Goal: Find specific page/section: Find specific page/section

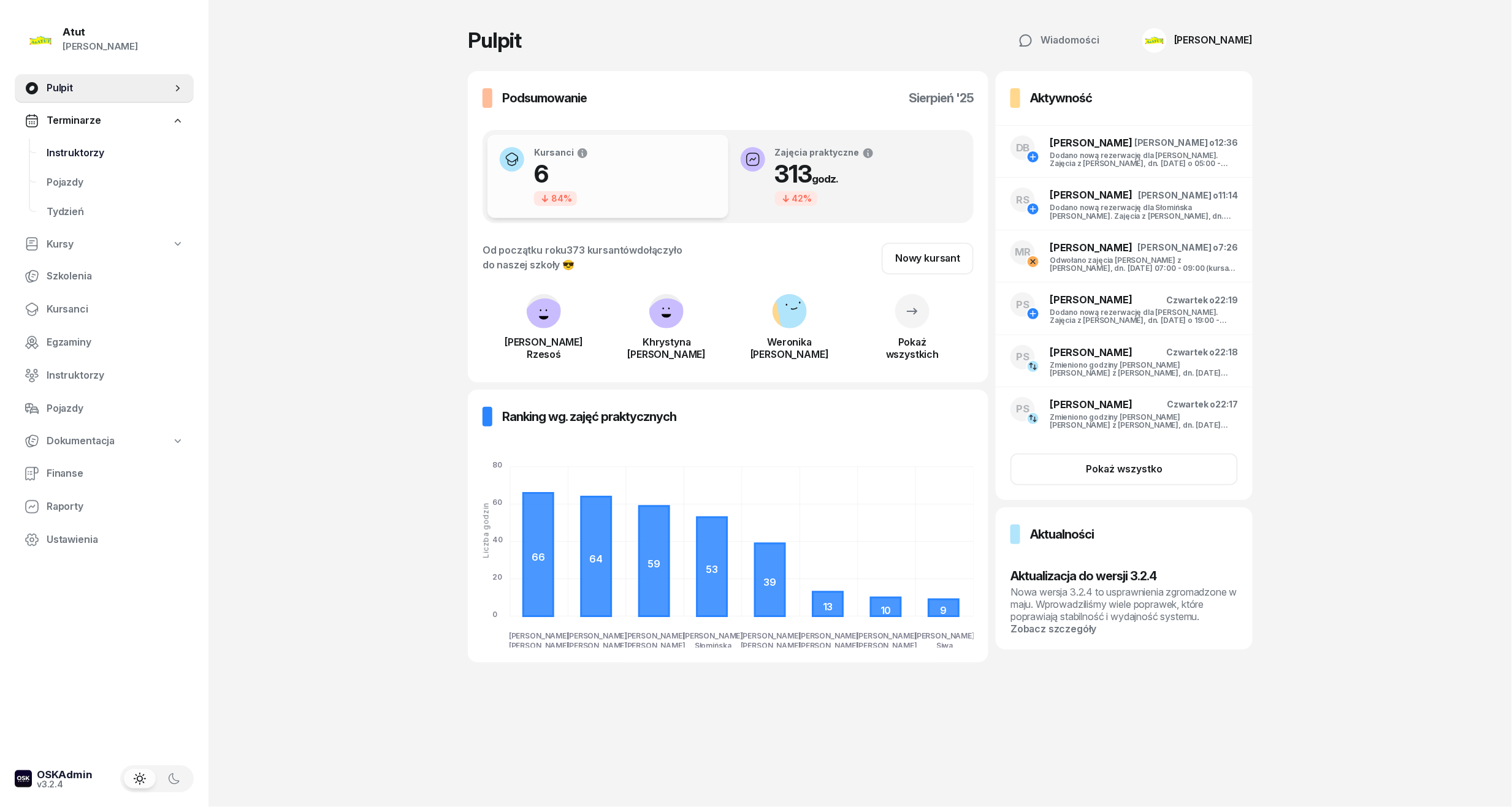
click at [53, 157] on span "Instruktorzy" at bounding box center [116, 154] width 138 height 16
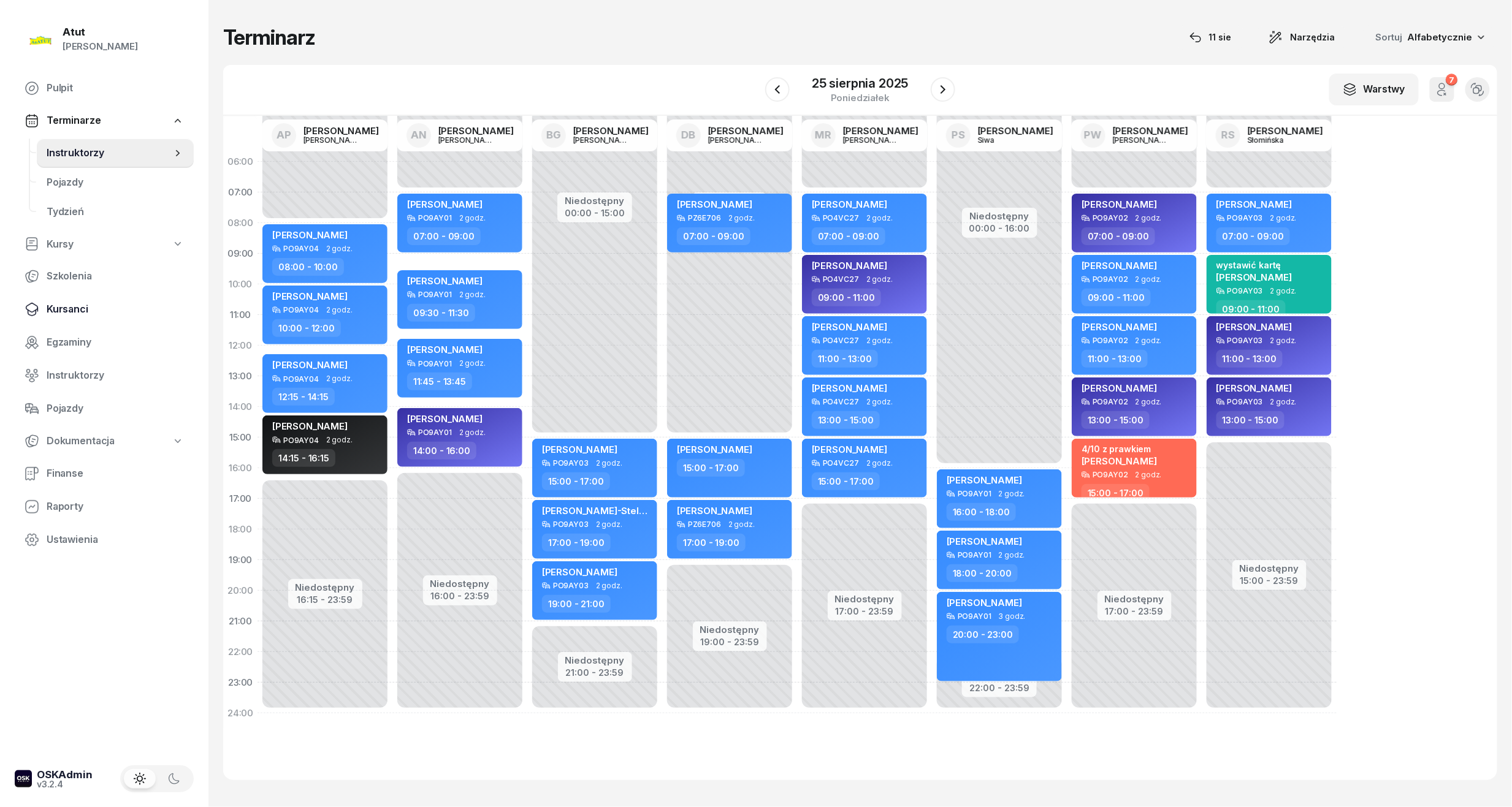
click at [74, 312] on span "Kursanci" at bounding box center [116, 309] width 138 height 16
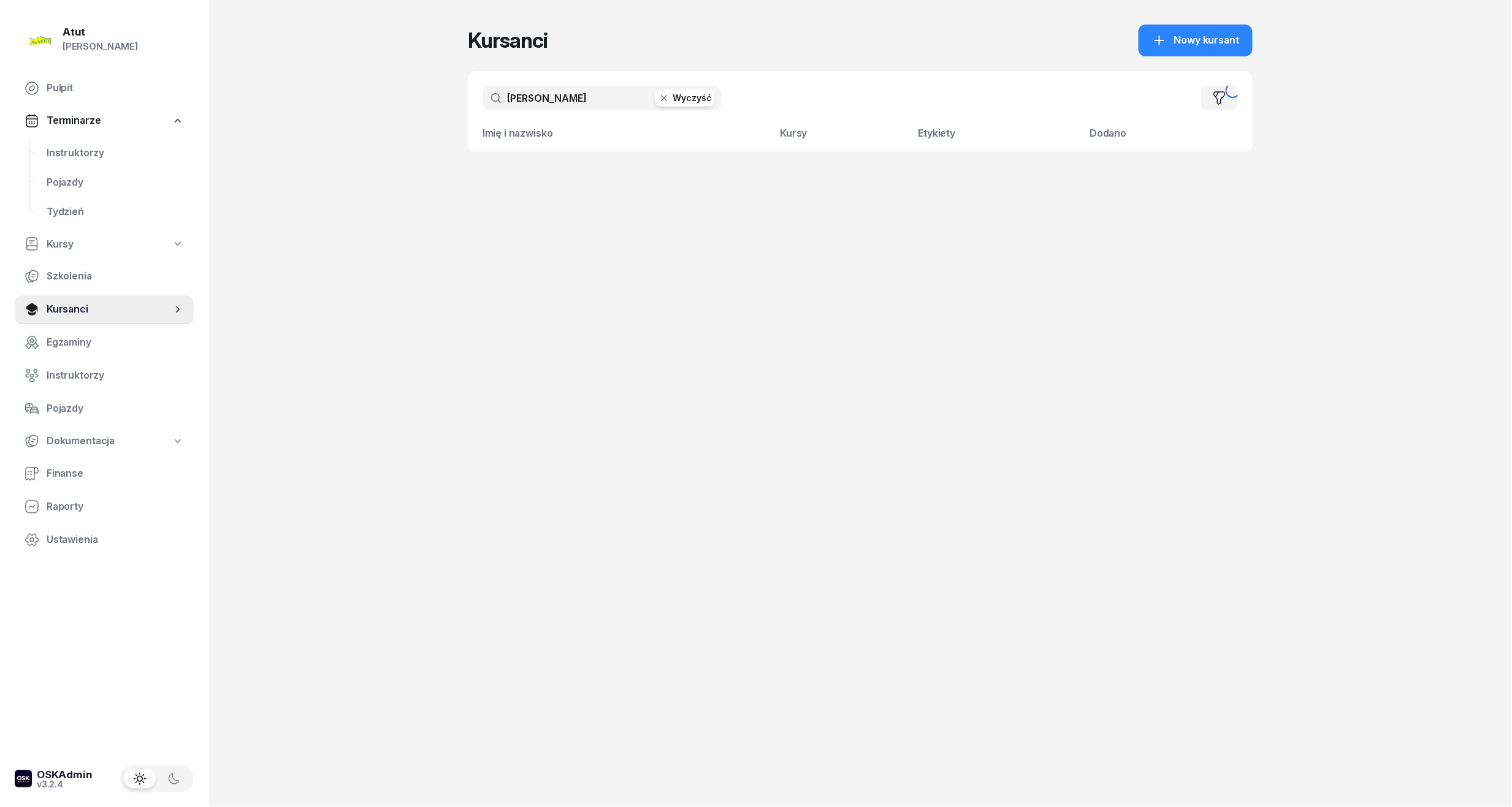
click at [695, 96] on button "Wyczyść" at bounding box center [685, 98] width 59 height 17
click at [542, 96] on input "text" at bounding box center [602, 98] width 240 height 25
type input "oryna"
click at [555, 99] on input "oryna" at bounding box center [602, 98] width 240 height 25
click at [77, 149] on span "Instruktorzy" at bounding box center [116, 154] width 138 height 16
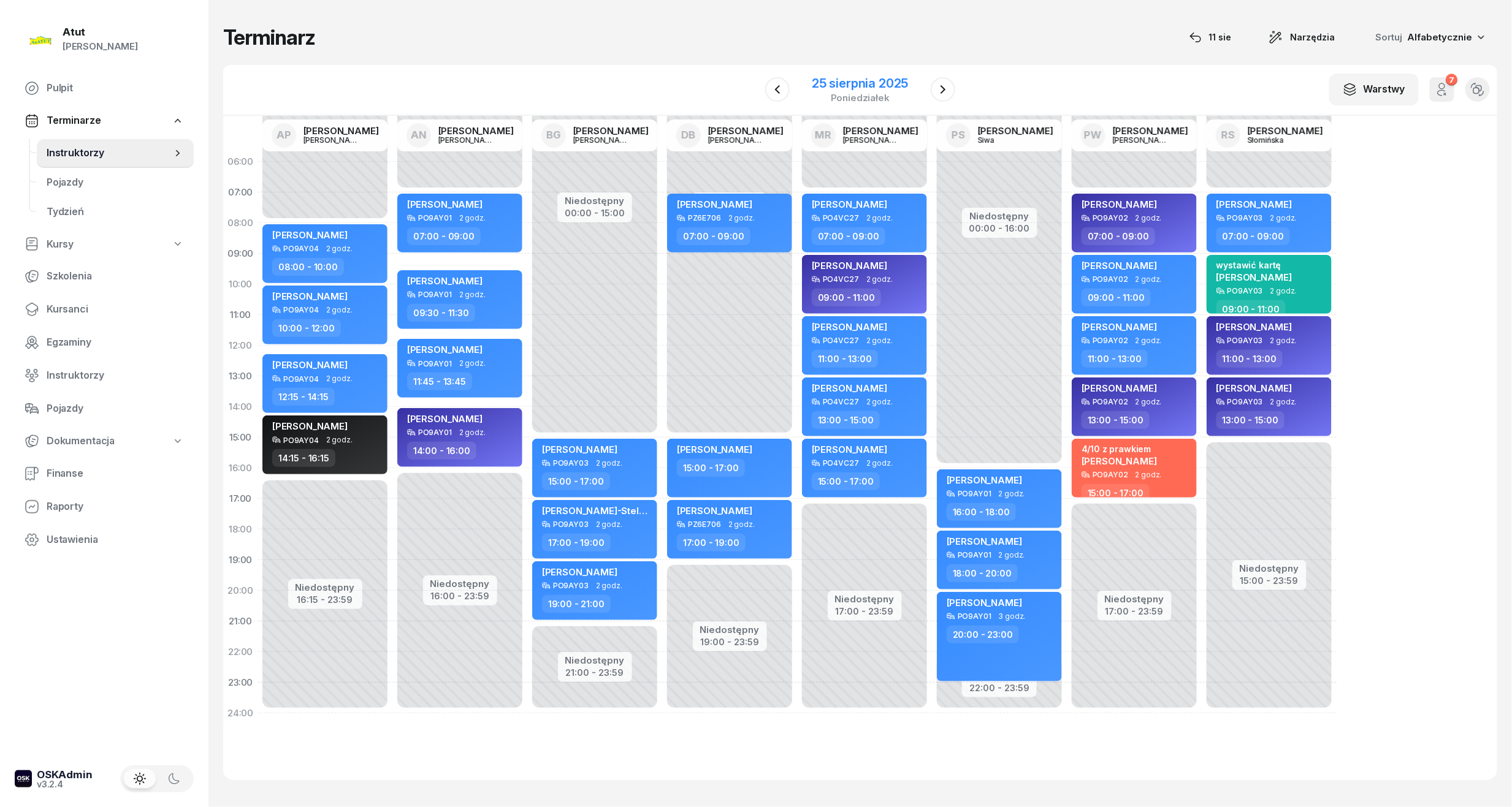
click at [863, 79] on div "25 sierpnia 2025" at bounding box center [859, 83] width 96 height 12
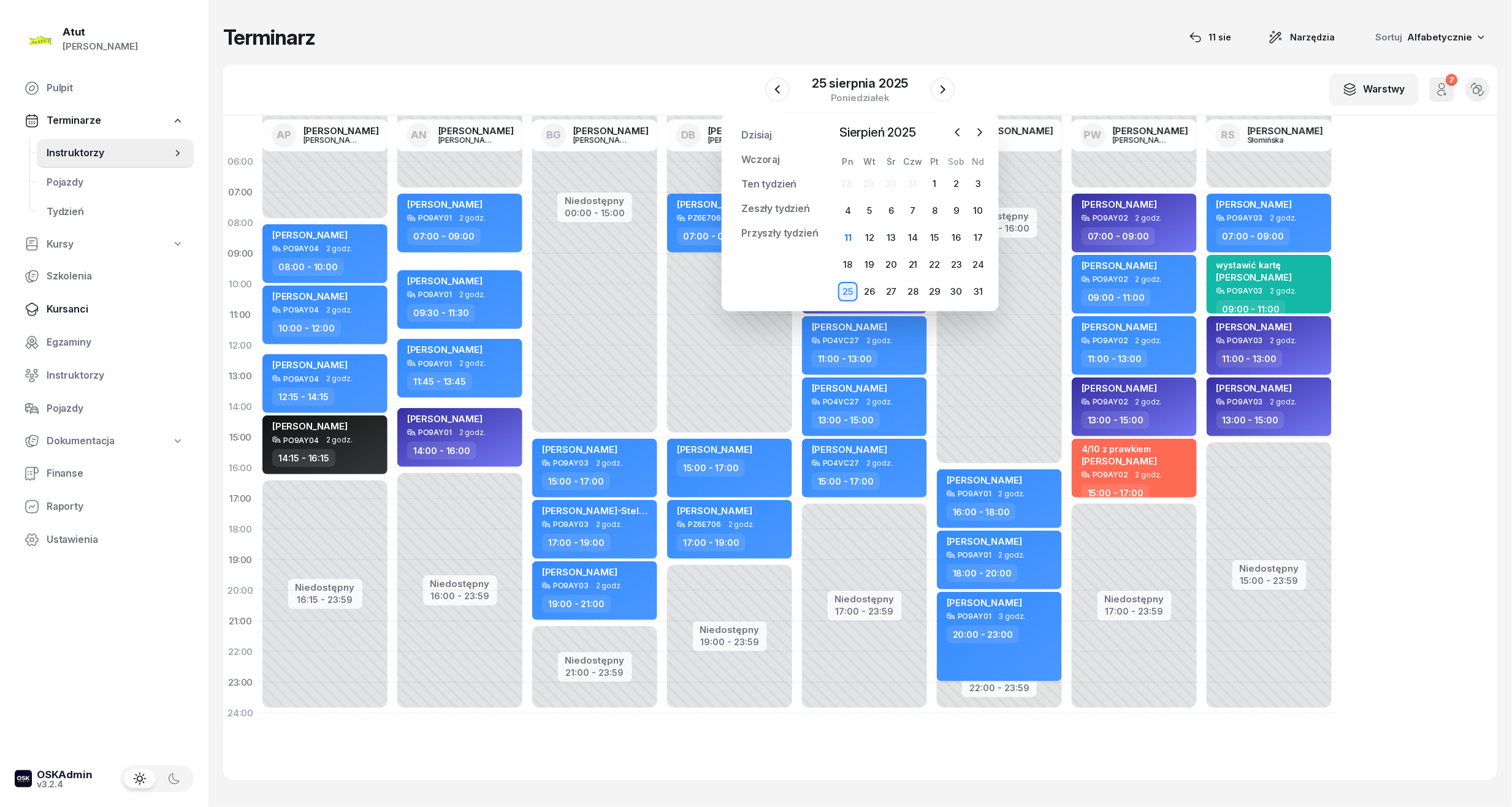
click at [61, 302] on span "Kursanci" at bounding box center [116, 309] width 138 height 16
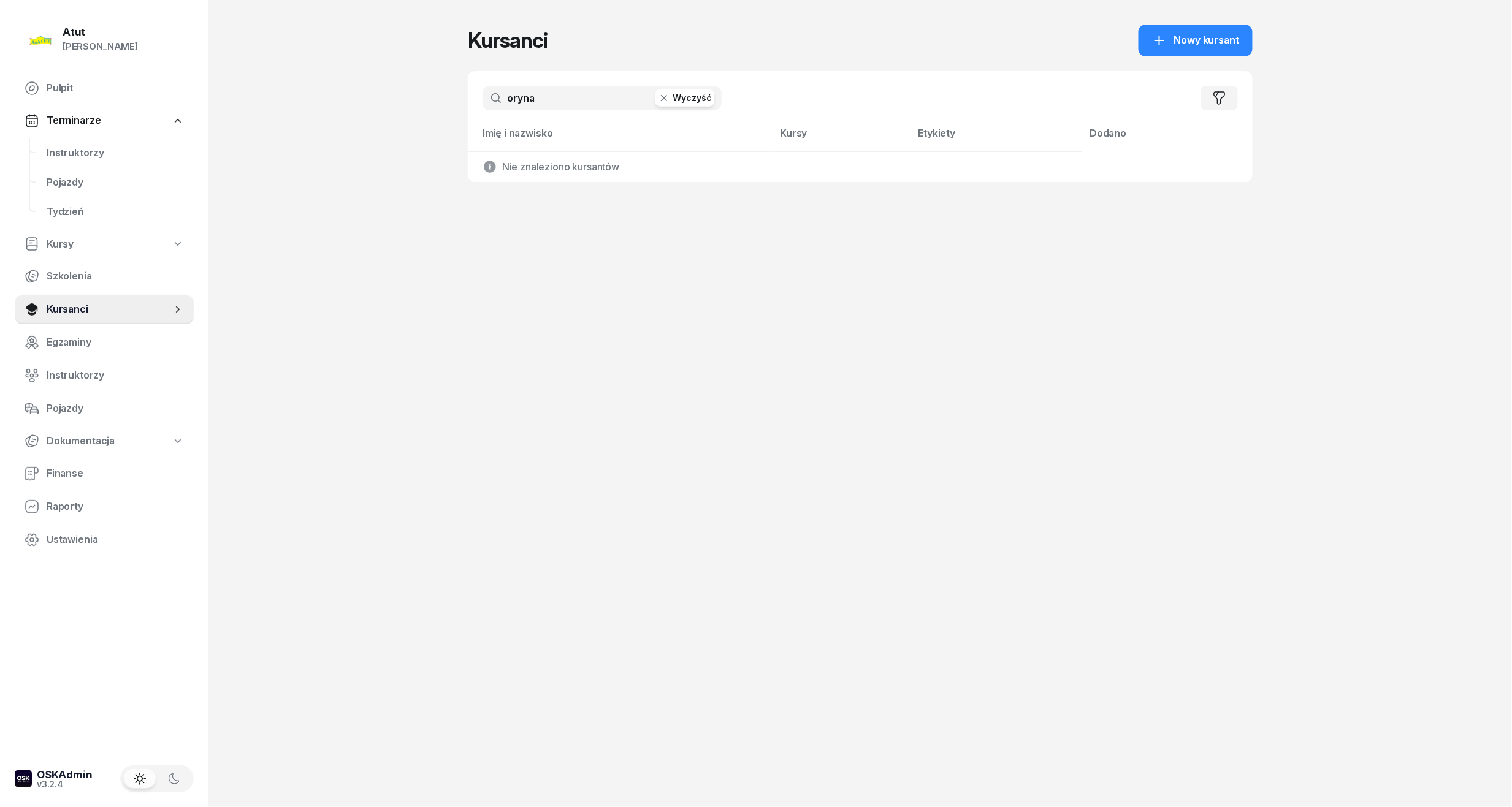
click at [709, 93] on button "Wyczyść" at bounding box center [685, 98] width 59 height 17
click at [585, 88] on input "text" at bounding box center [602, 98] width 240 height 25
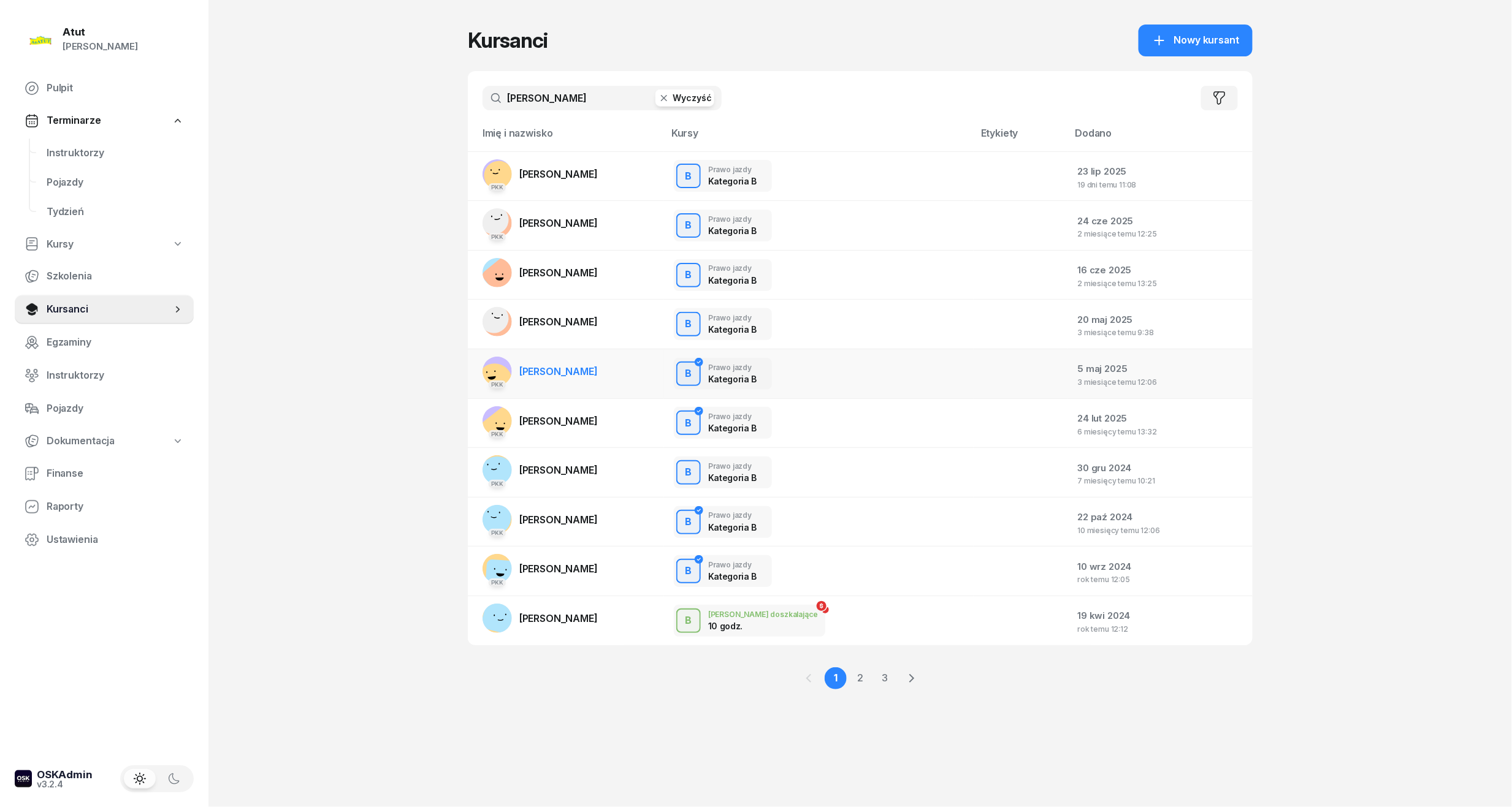
type input "[PERSON_NAME]"
click at [565, 368] on span "[PERSON_NAME]" at bounding box center [558, 371] width 79 height 12
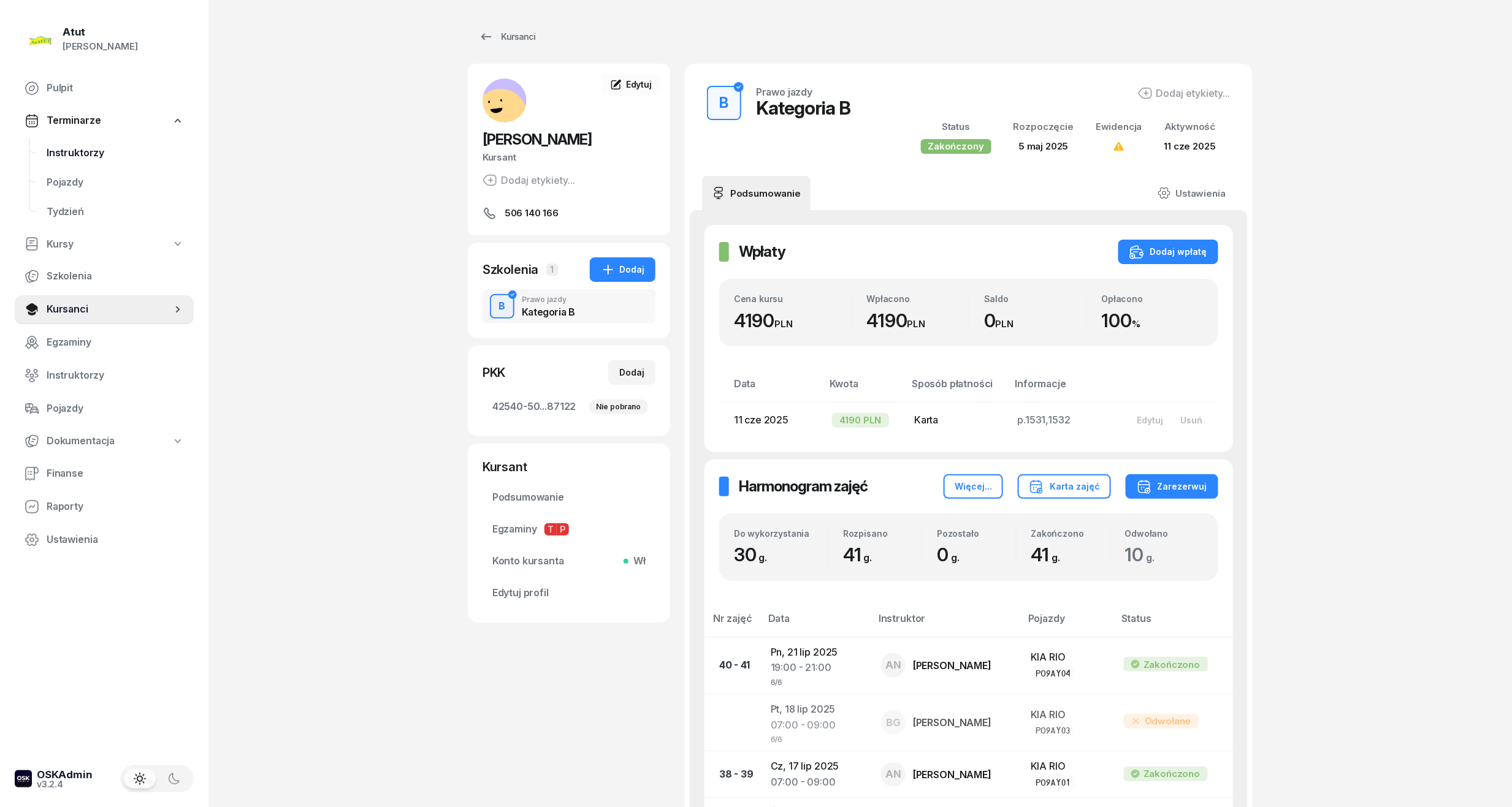
click at [75, 148] on span "Instruktorzy" at bounding box center [116, 154] width 138 height 16
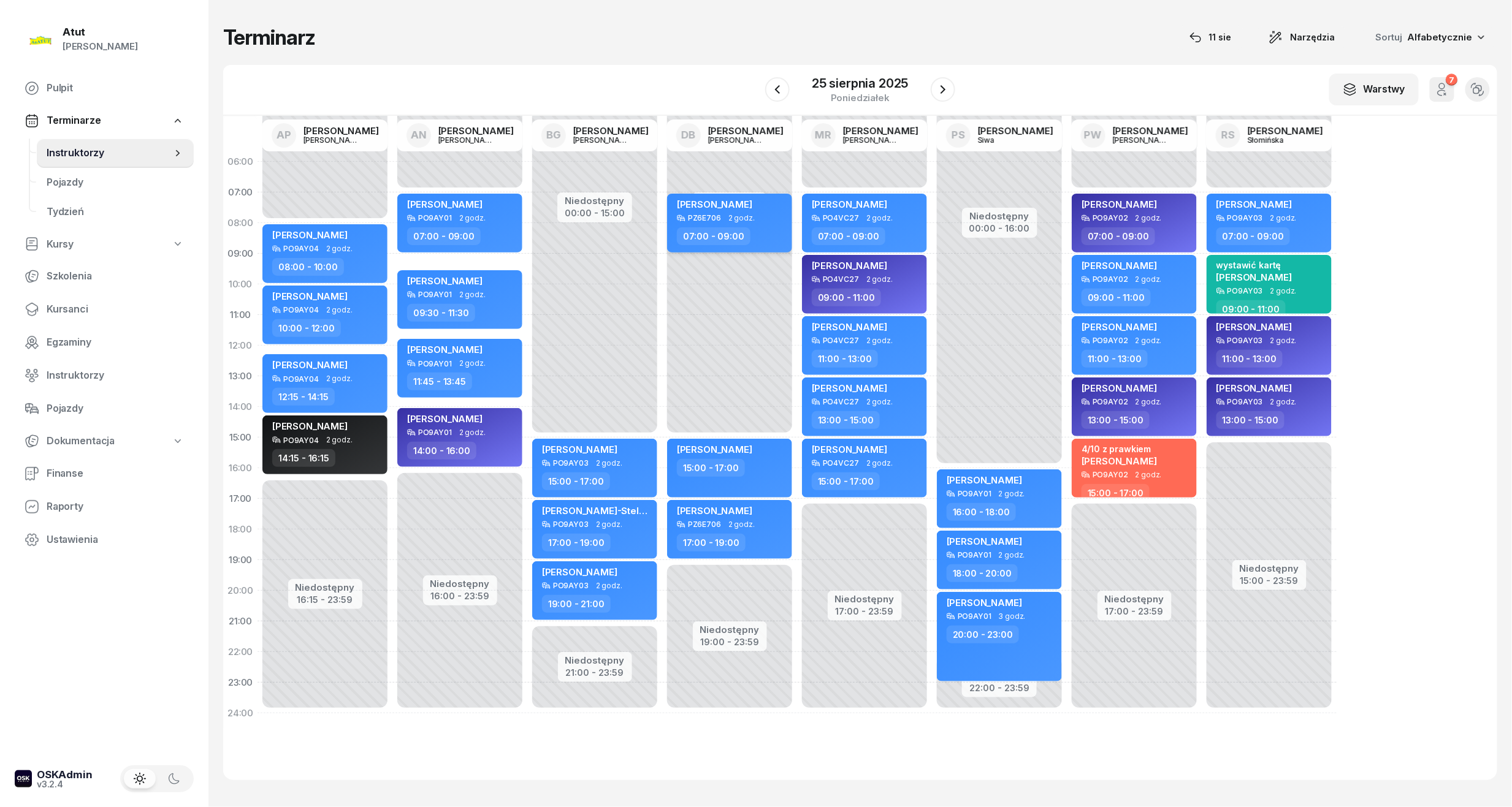
click at [700, 202] on span "[PERSON_NAME]" at bounding box center [715, 204] width 76 height 12
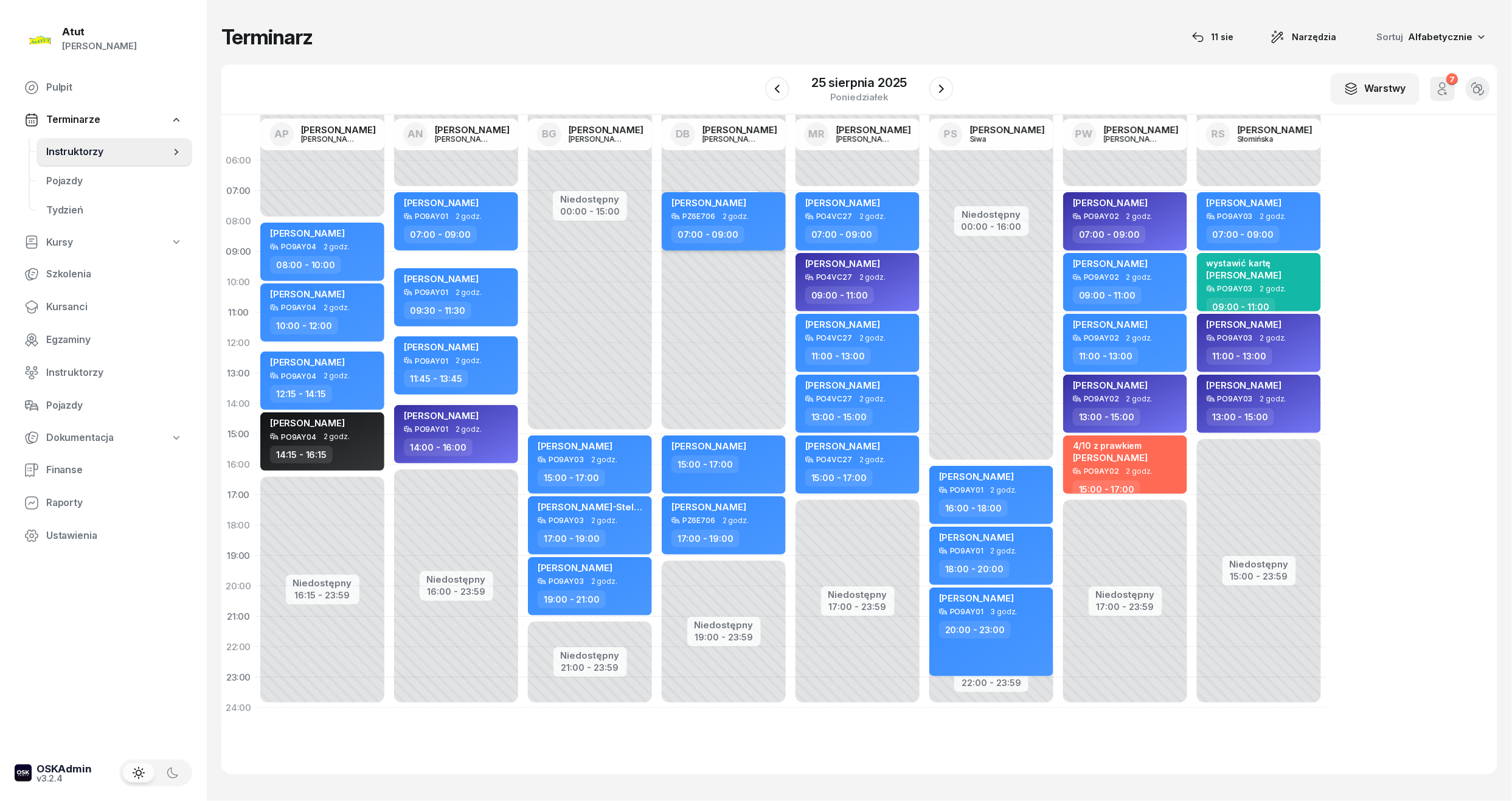
select select "07"
select select "09"
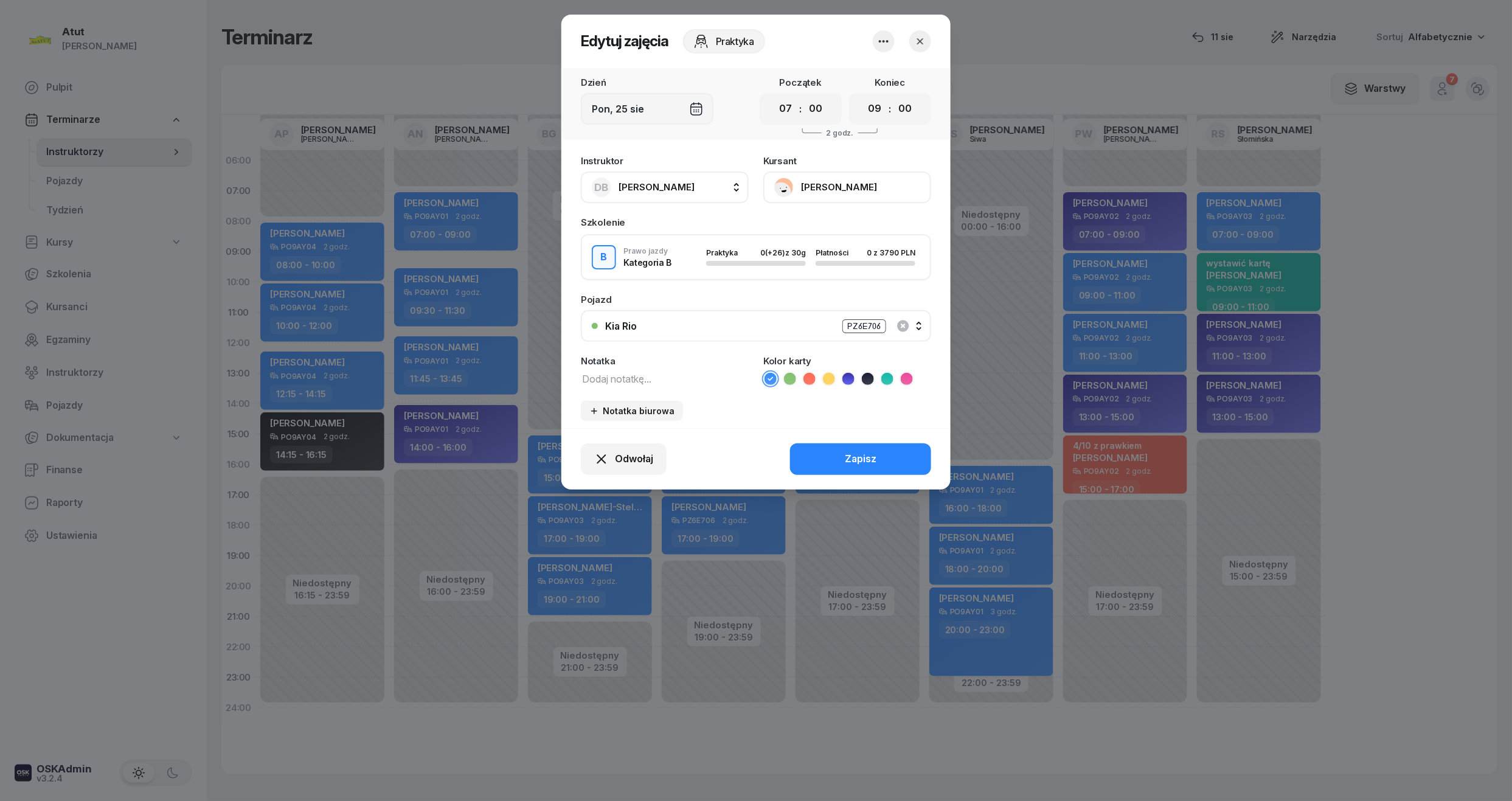
click at [816, 185] on button "[PERSON_NAME]" at bounding box center [848, 187] width 168 height 32
click at [808, 223] on div "Otwórz profil" at bounding box center [803, 229] width 59 height 16
